Goal: Information Seeking & Learning: Understand process/instructions

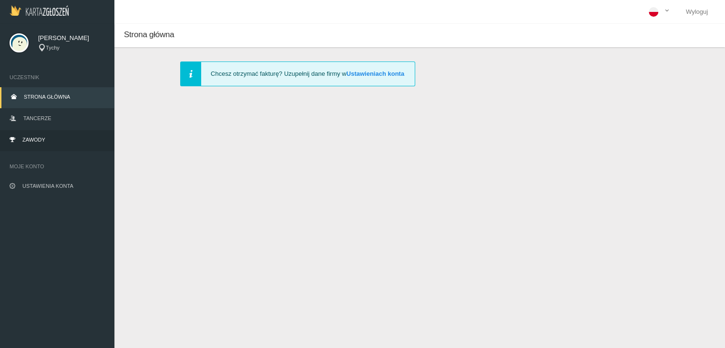
click at [41, 142] on span "Zawody" at bounding box center [33, 140] width 23 height 6
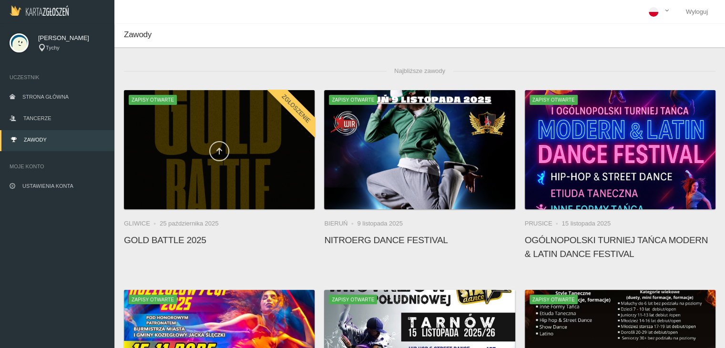
click at [220, 155] on link at bounding box center [219, 151] width 20 height 20
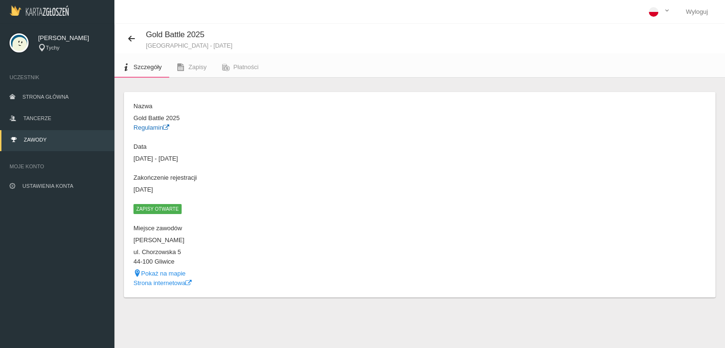
click at [150, 126] on link "Regulamin" at bounding box center [151, 127] width 36 height 7
click at [705, 11] on link "Wyloguj" at bounding box center [696, 12] width 37 height 24
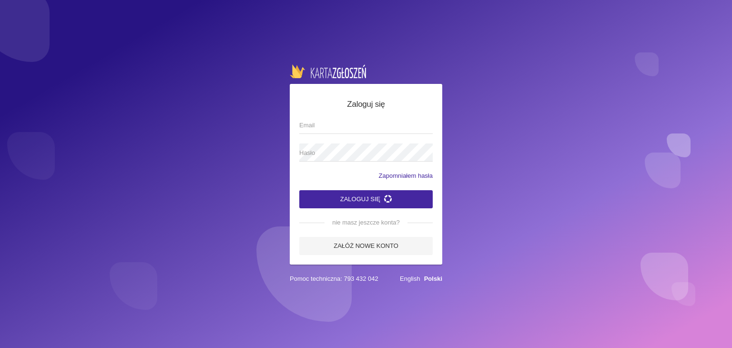
type input "[EMAIL_ADDRESS][DOMAIN_NAME]"
drag, startPoint x: 402, startPoint y: 126, endPoint x: 209, endPoint y: 140, distance: 193.1
click at [209, 140] on div "Zaloguj się [EMAIL_ADDRESS][DOMAIN_NAME] Email Hasło Zapomniałem hasła Zaloguj …" at bounding box center [366, 174] width 732 height 348
type input "[EMAIL_ADDRESS][DOMAIN_NAME]"
click at [381, 197] on button "Zaloguj się" at bounding box center [365, 199] width 133 height 18
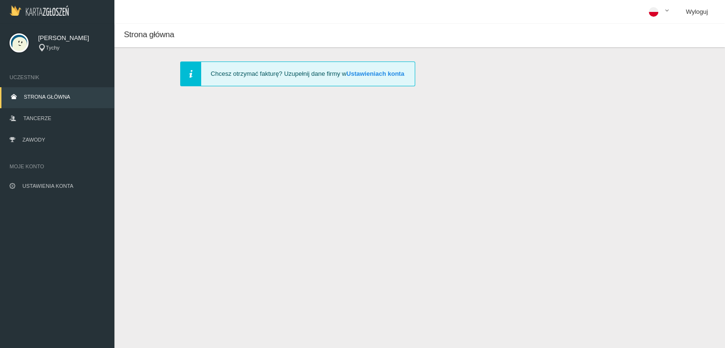
click at [704, 12] on link "Wyloguj" at bounding box center [696, 12] width 37 height 24
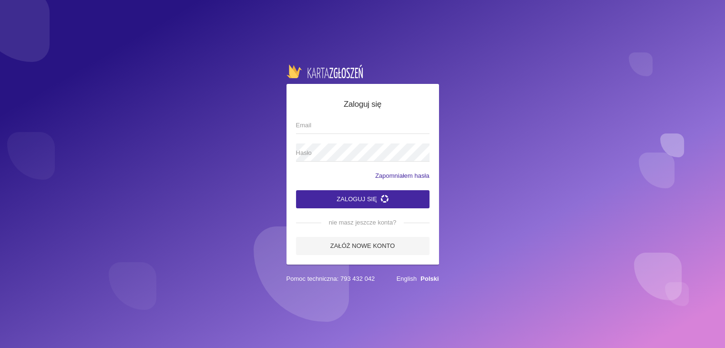
type input "[EMAIL_ADDRESS][DOMAIN_NAME]"
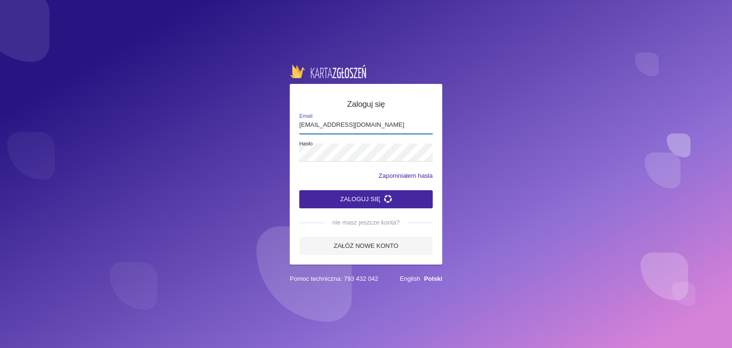
drag, startPoint x: 404, startPoint y: 125, endPoint x: 172, endPoint y: 152, distance: 233.6
click at [172, 152] on div "Zaloguj się [EMAIL_ADDRESS][DOMAIN_NAME] Email Hasło Zapomniałem hasła Zaloguj …" at bounding box center [366, 174] width 732 height 348
type input "[EMAIL_ADDRESS][DOMAIN_NAME]"
click at [317, 204] on button "Zaloguj się" at bounding box center [365, 199] width 133 height 18
